Goal: Go to known website: Go to known website

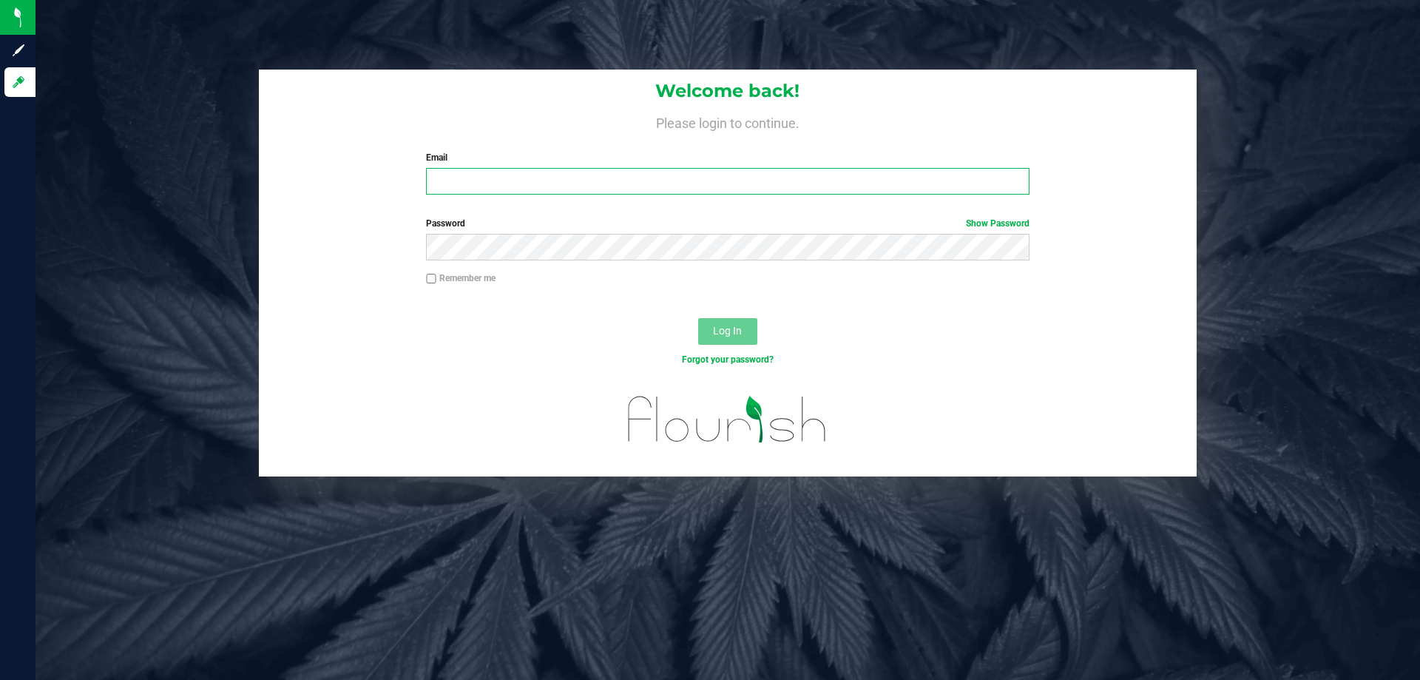
click at [589, 189] on input "Email" at bounding box center [727, 181] width 603 height 27
type input "milopez@liveparallel.com"
click at [698, 318] on button "Log In" at bounding box center [727, 331] width 59 height 27
